Goal: Transaction & Acquisition: Purchase product/service

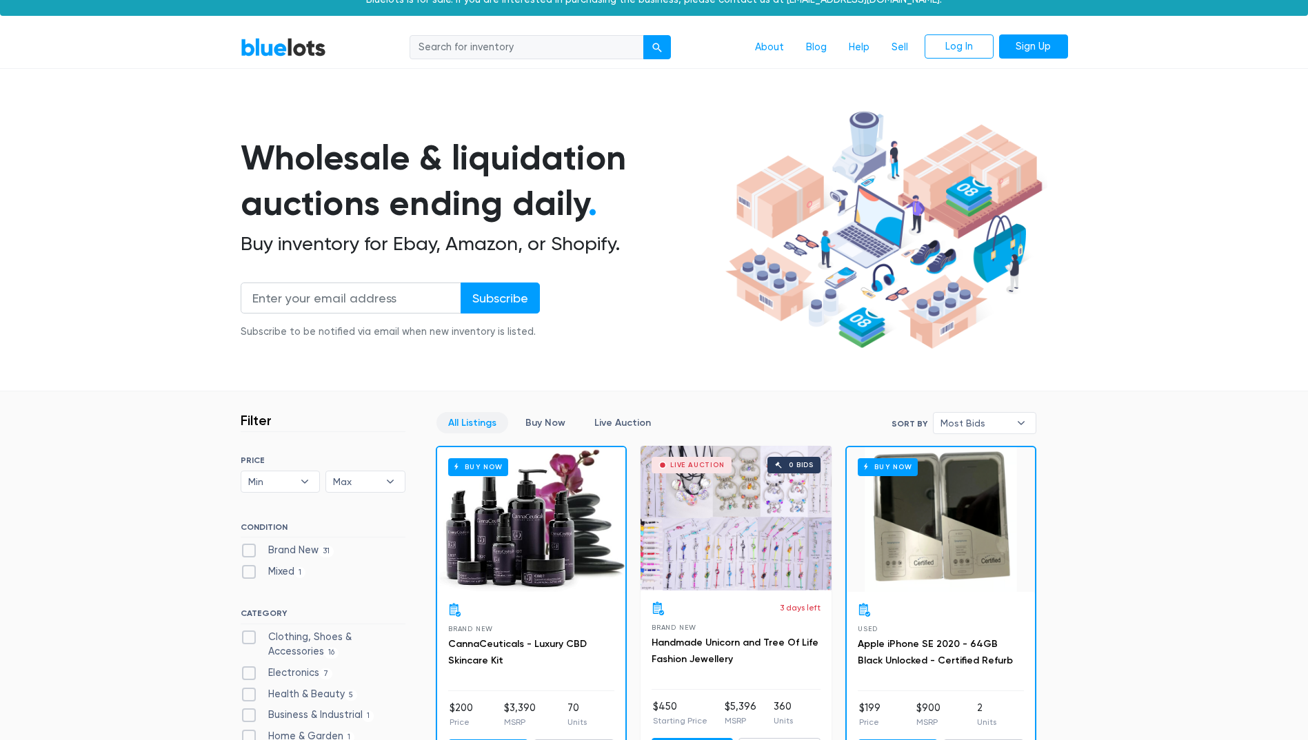
scroll to position [17, 0]
click at [394, 298] on input "email" at bounding box center [351, 297] width 221 height 31
click at [667, 347] on div "Wholesale & liquidation auctions ending daily . Buy inventory for Ebay, Amazon,…" at bounding box center [481, 244] width 480 height 221
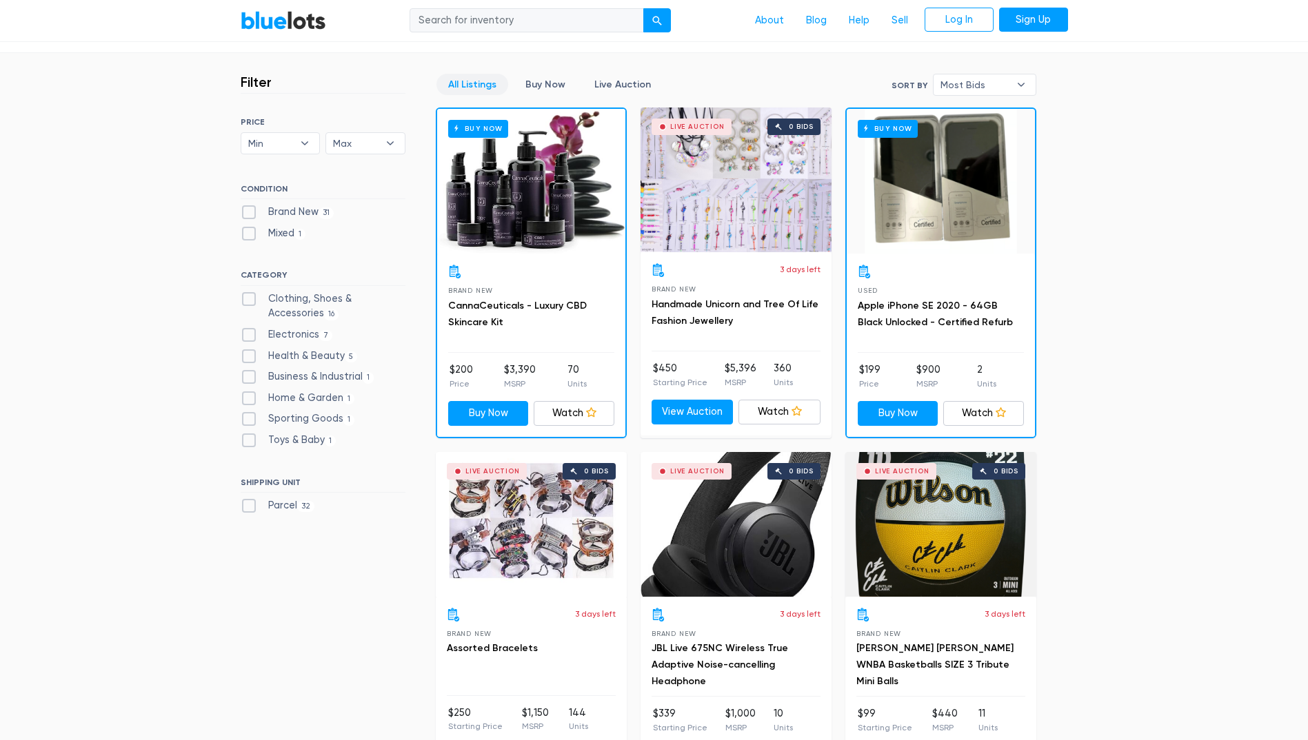
scroll to position [355, 0]
click at [254, 298] on label "Clothing, Shoes & Accessories 16" at bounding box center [323, 306] width 165 height 30
click at [250, 298] on Accessories"] "Clothing, Shoes & Accessories 16" at bounding box center [245, 295] width 9 height 9
checkbox Accessories"] "true"
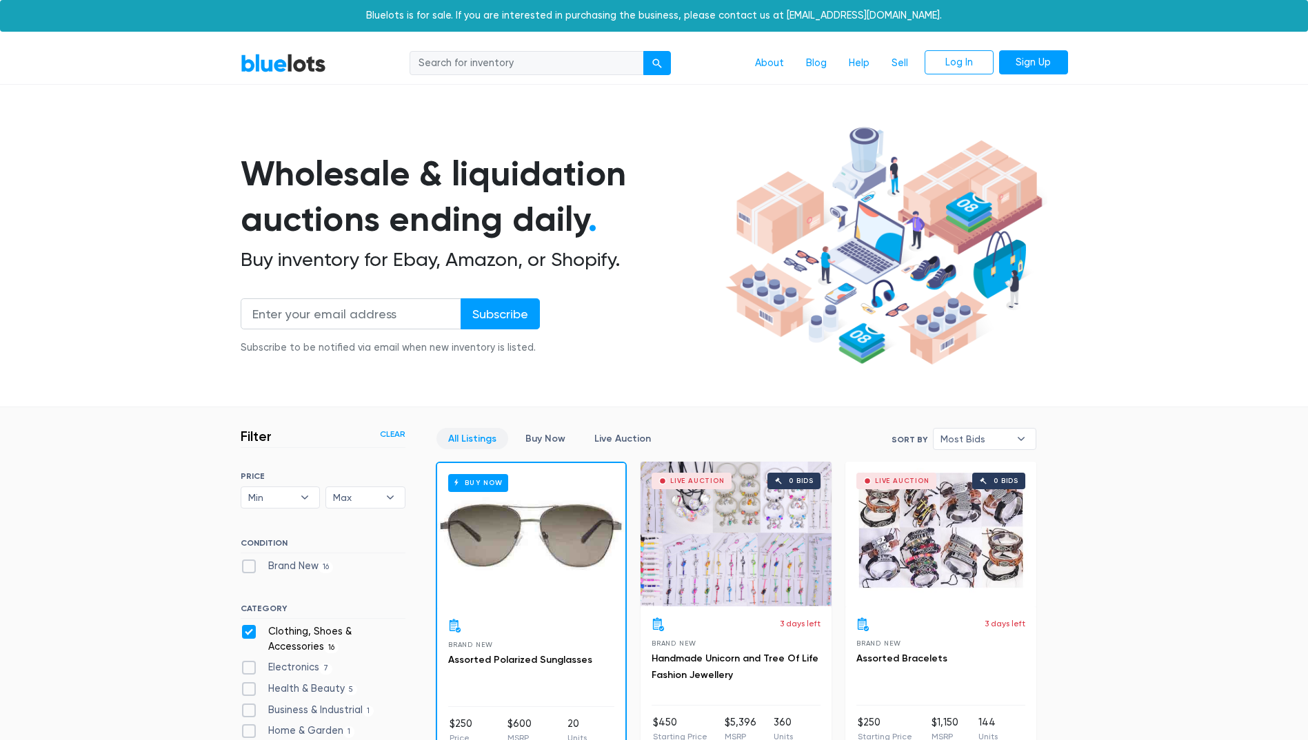
scroll to position [371, 0]
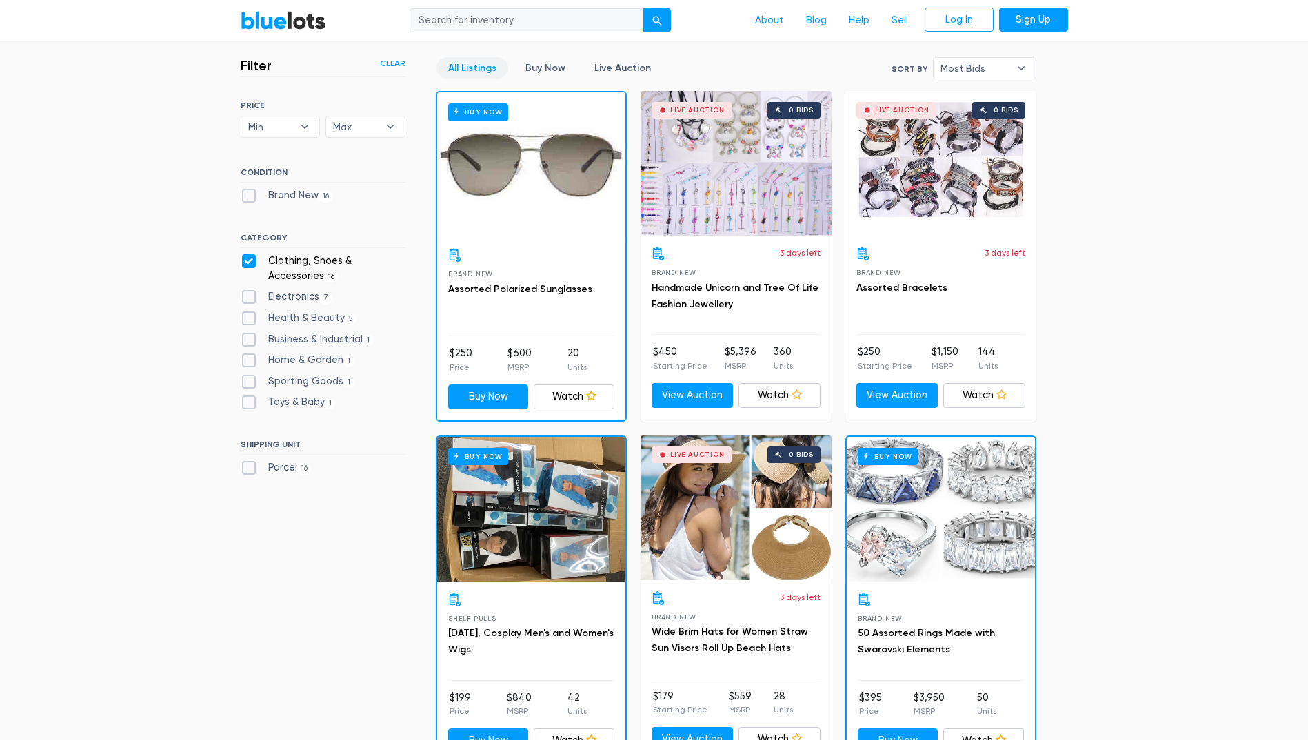
drag, startPoint x: 0, startPoint y: 0, endPoint x: 565, endPoint y: 342, distance: 660.1
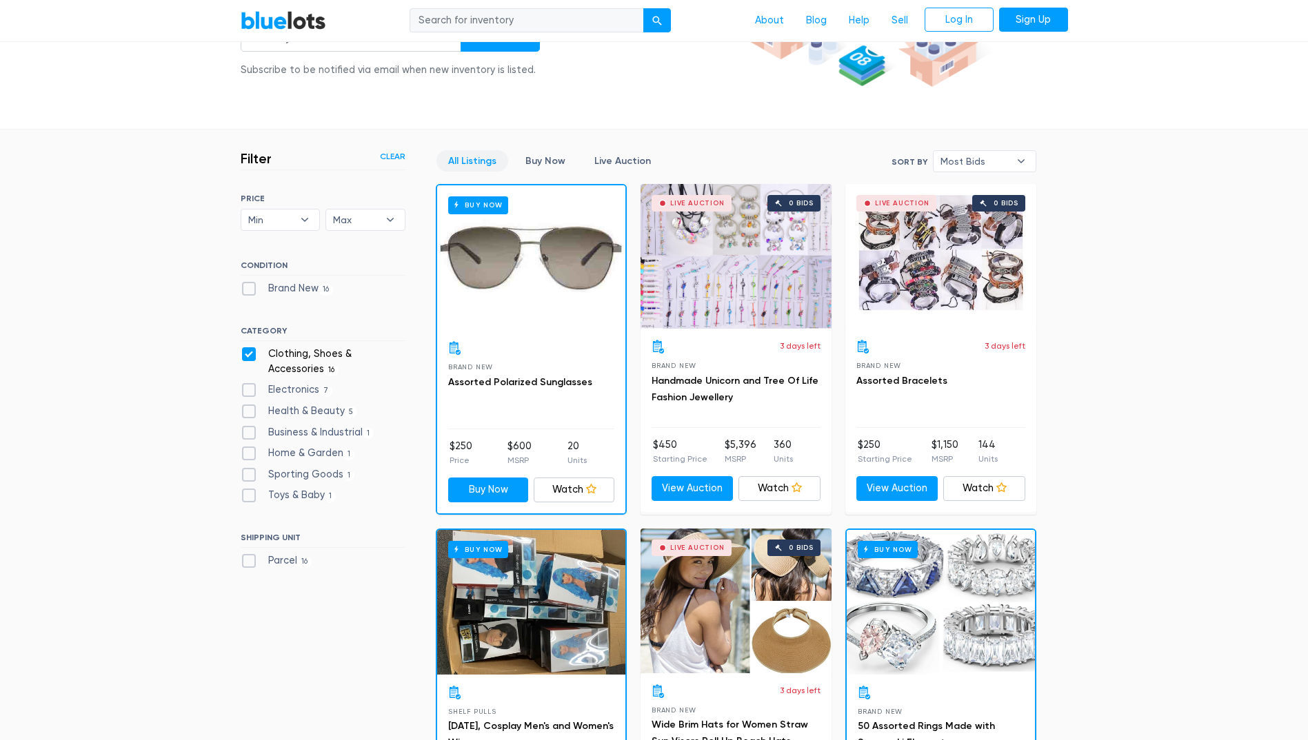
scroll to position [301, 0]
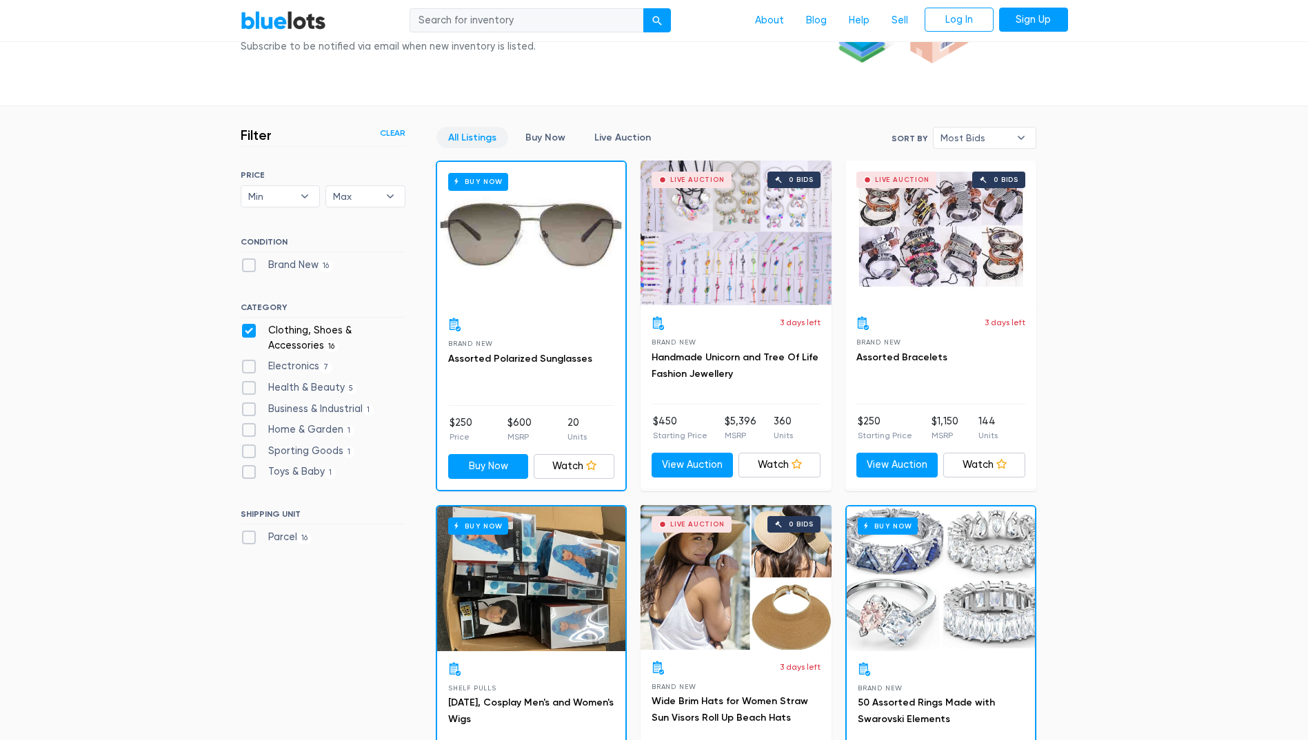
click at [251, 472] on label "Toys & Baby 1" at bounding box center [289, 472] width 96 height 15
click at [250, 472] on Baby"] "Toys & Baby 1" at bounding box center [245, 469] width 9 height 9
checkbox Baby"] "true"
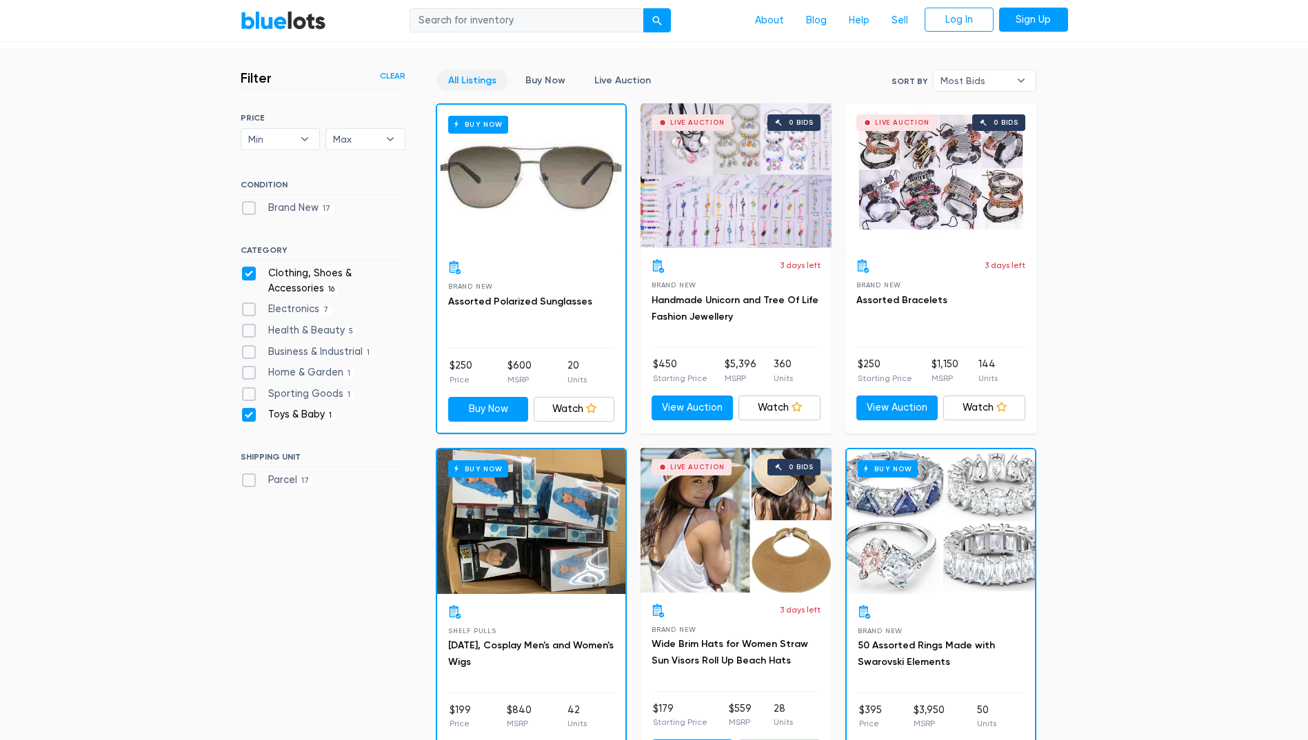
scroll to position [359, 0]
click at [252, 480] on label "Parcel 17" at bounding box center [277, 479] width 73 height 15
click at [250, 480] on input "Parcel 17" at bounding box center [245, 476] width 9 height 9
checkbox input "true"
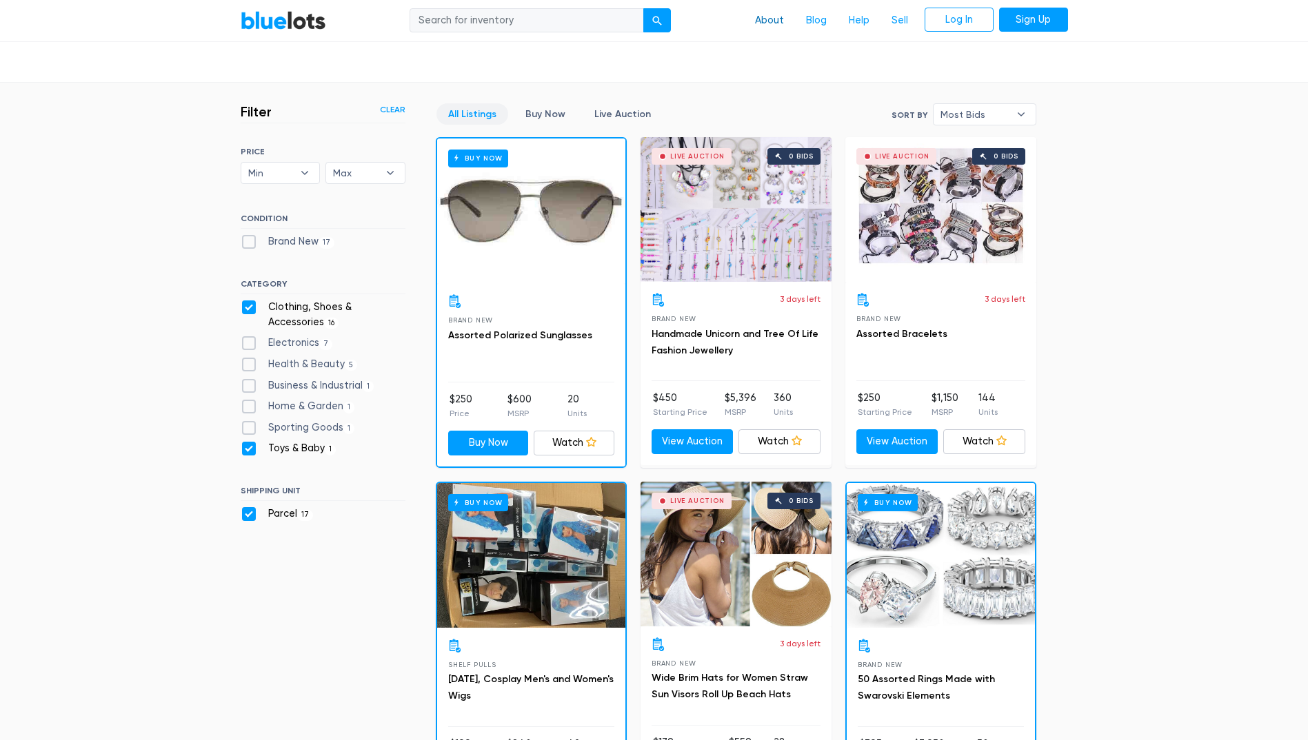
scroll to position [324, 0]
